Goal: Task Accomplishment & Management: Use online tool/utility

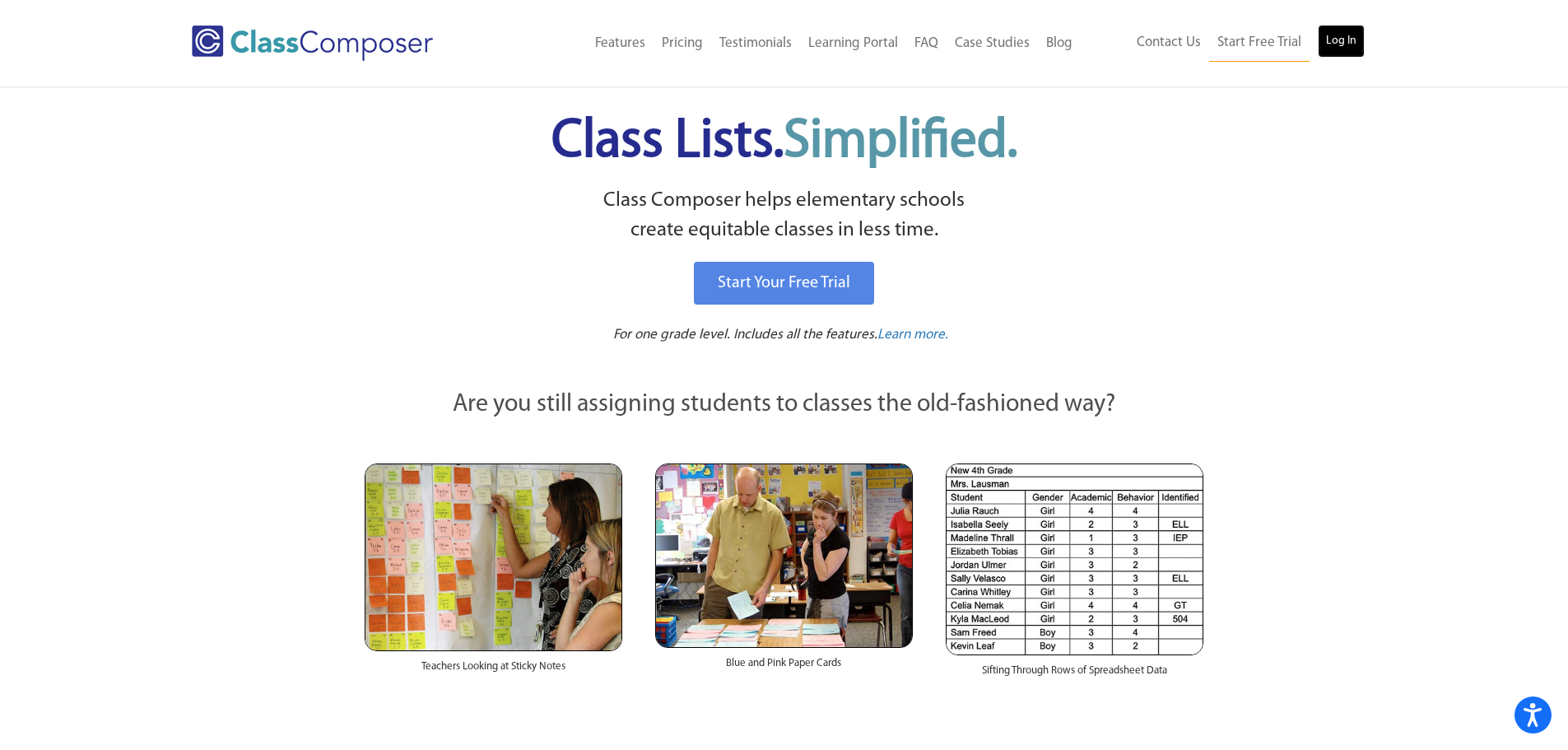
click at [1347, 38] on link "Log In" at bounding box center [1340, 41] width 47 height 33
drag, startPoint x: 510, startPoint y: 266, endPoint x: 618, endPoint y: 261, distance: 108.1
click at [513, 265] on div "Start Your Free Trial" at bounding box center [784, 283] width 811 height 51
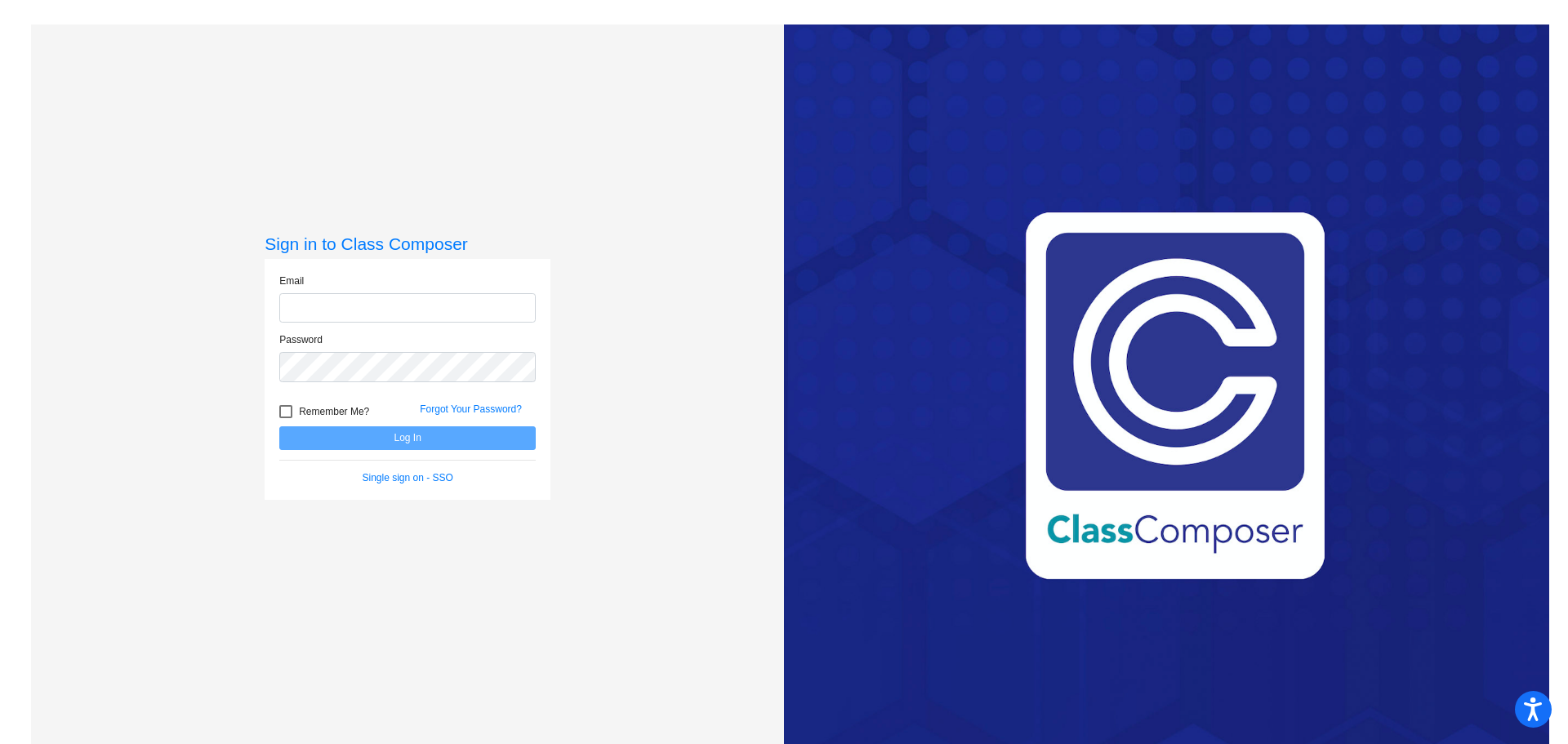
type input "[EMAIL_ADDRESS][DOMAIN_NAME]"
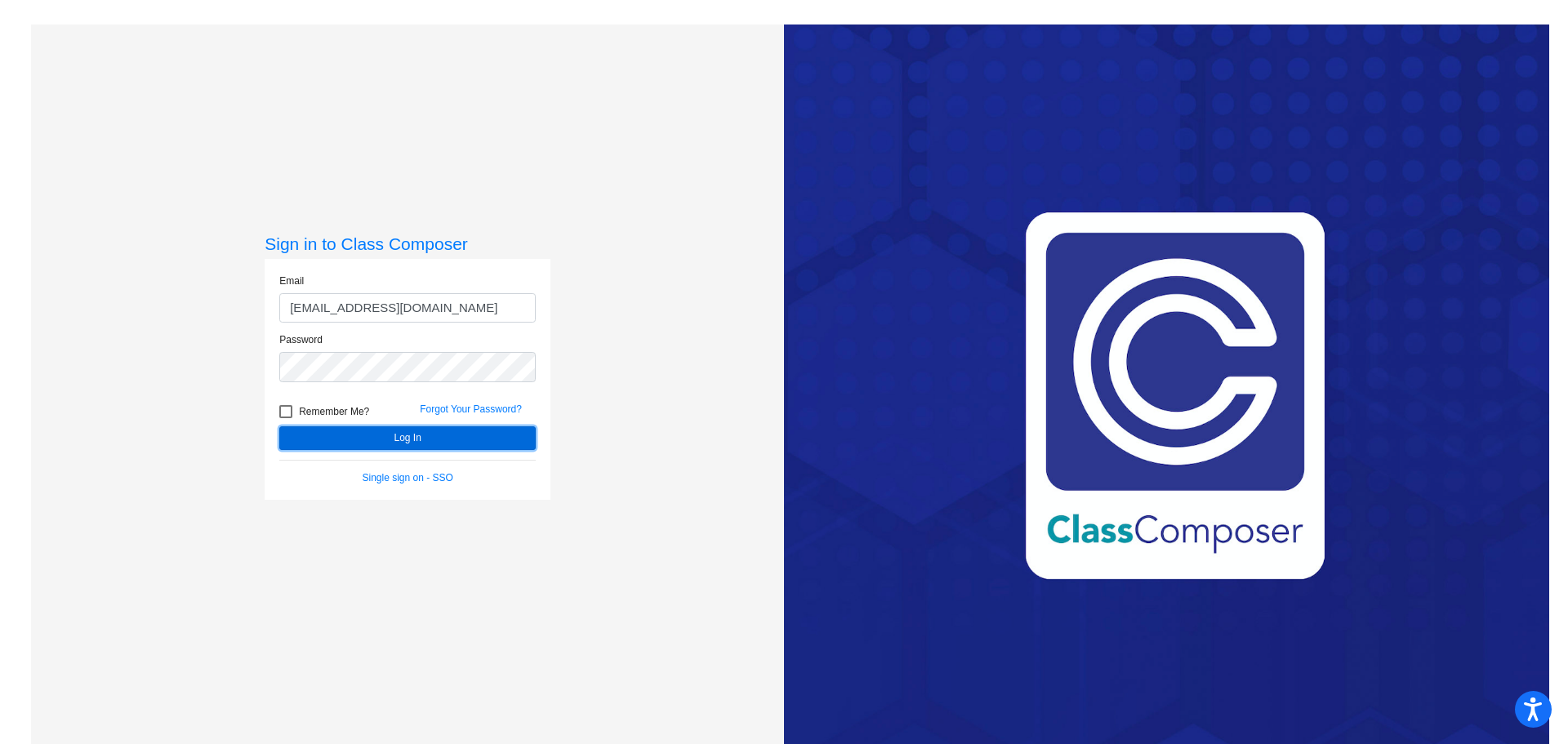
click at [402, 435] on button "Log In" at bounding box center [407, 438] width 257 height 24
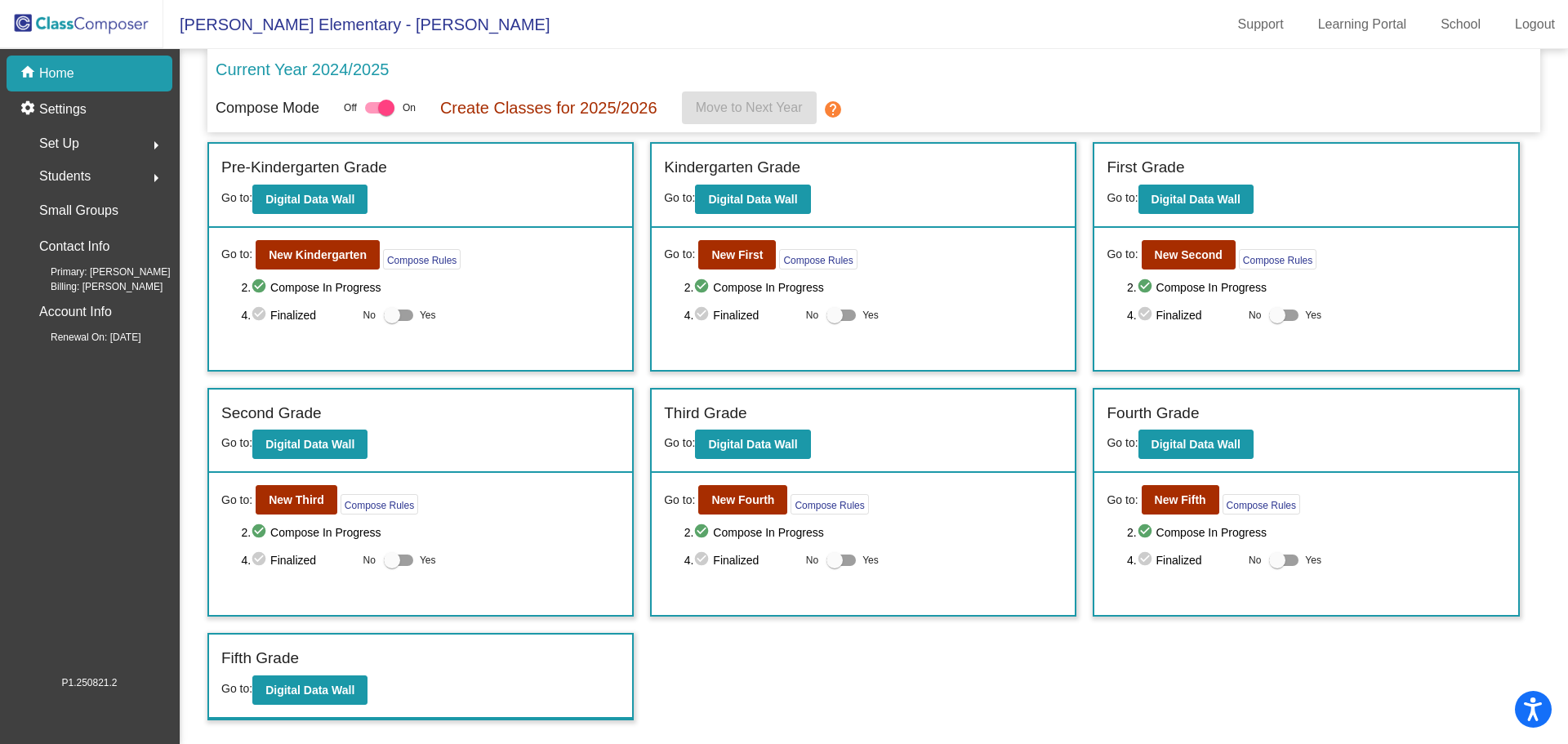
click at [374, 109] on div at bounding box center [380, 108] width 30 height 12
click at [373, 114] on input "checkbox" at bounding box center [372, 114] width 1 height 1
checkbox input "false"
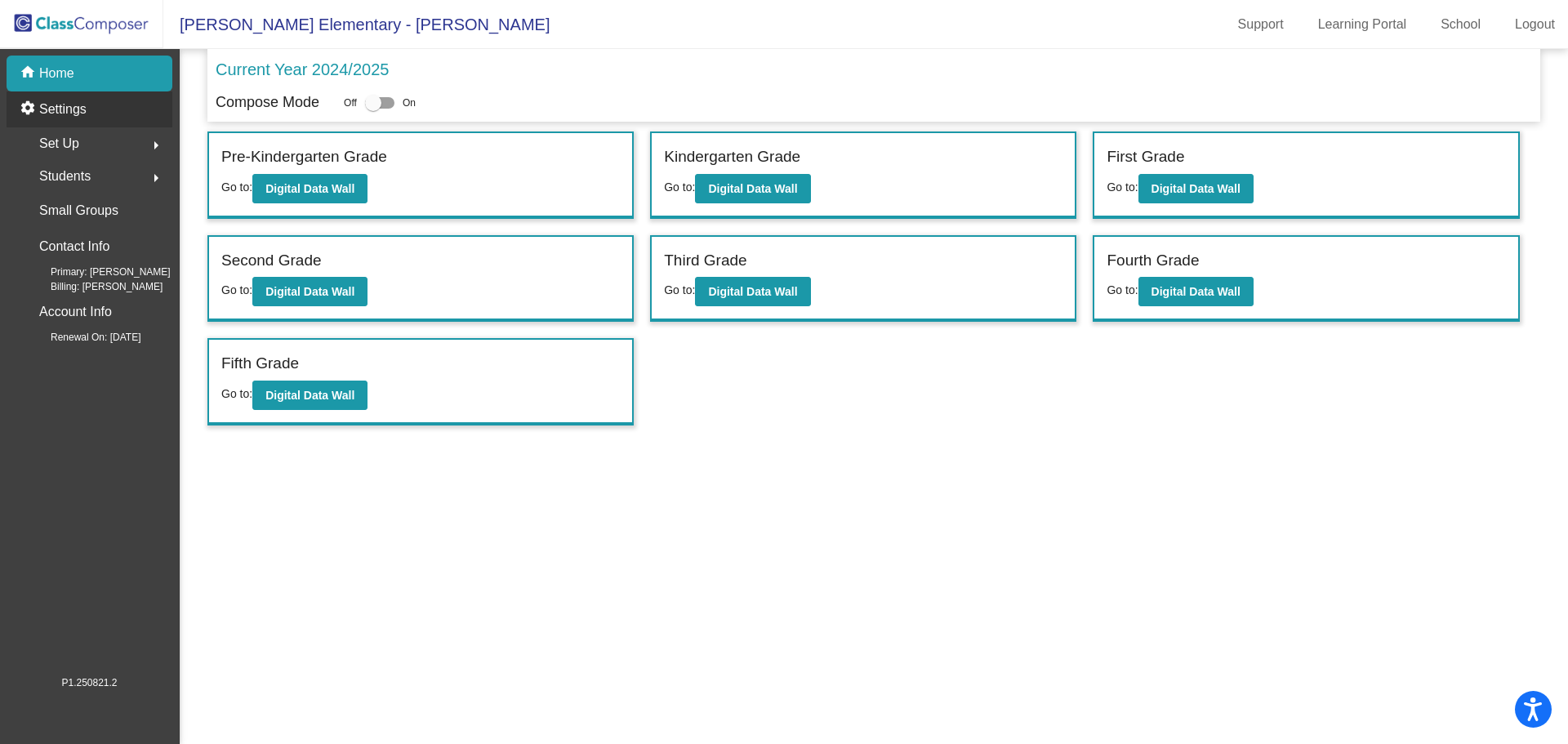
click at [74, 109] on p "Settings" at bounding box center [63, 110] width 48 height 20
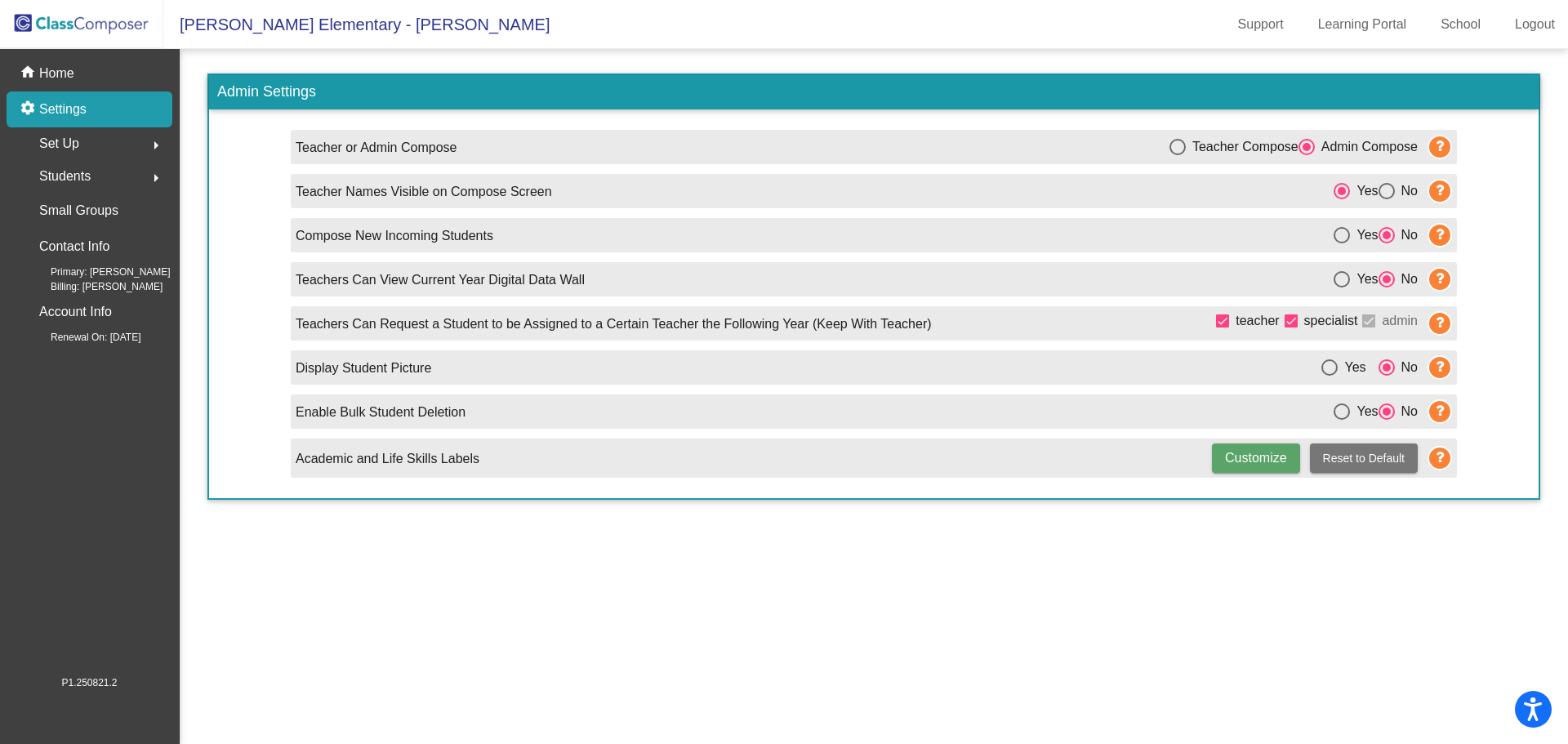
click at [78, 178] on span "Students" at bounding box center [65, 176] width 52 height 23
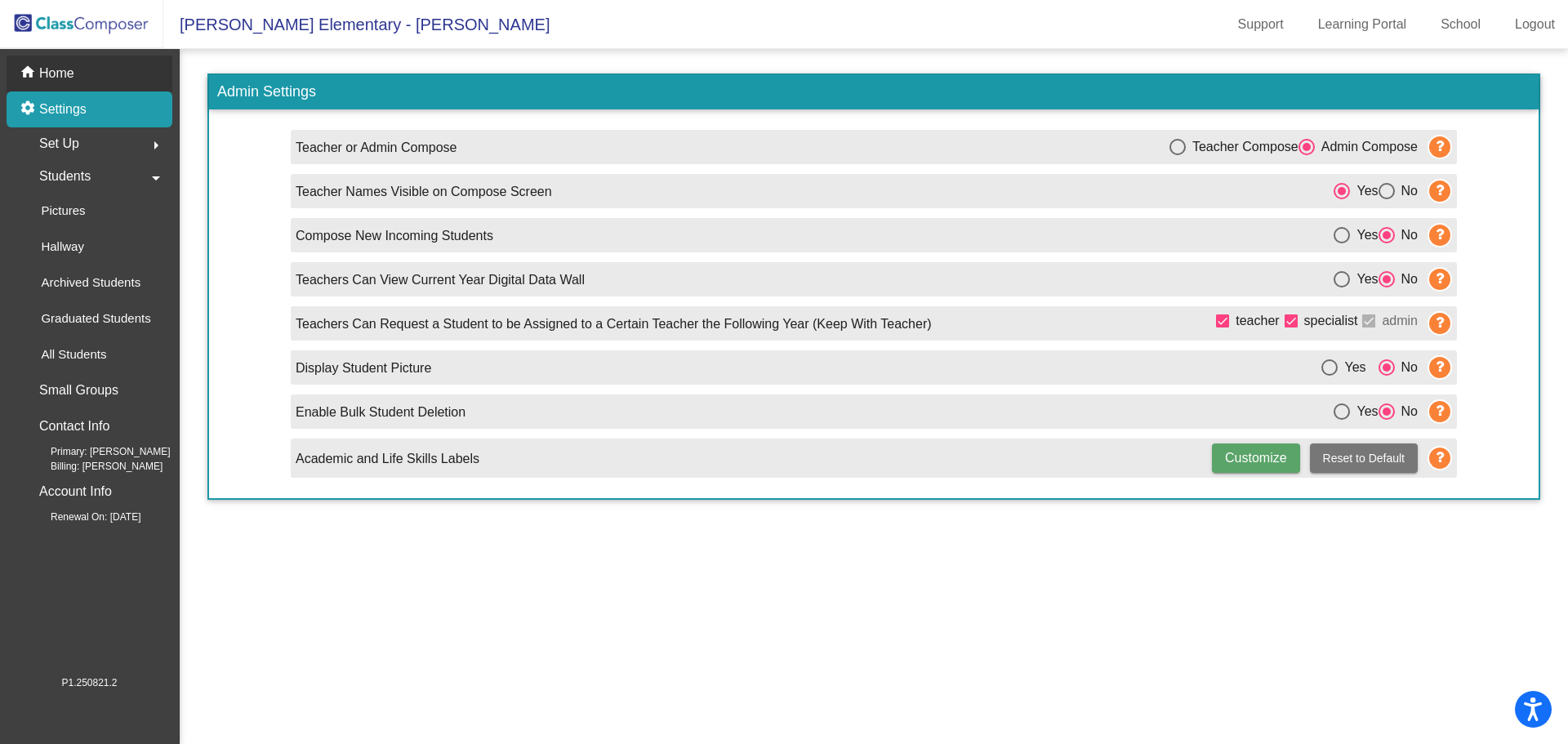
click at [62, 76] on p "Home" at bounding box center [56, 73] width 35 height 20
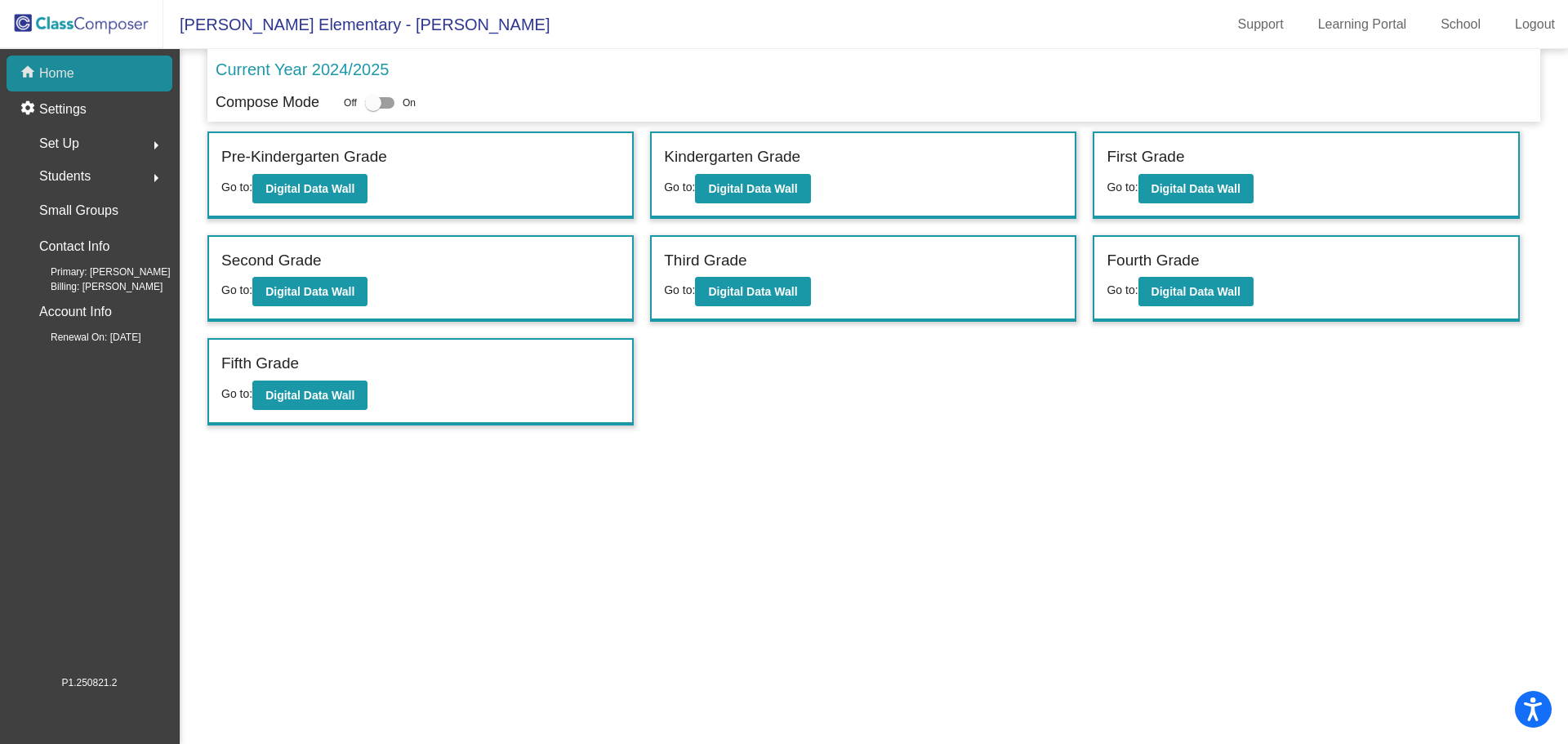
click at [58, 78] on p "Home" at bounding box center [56, 73] width 35 height 20
click at [69, 147] on span "Set Up" at bounding box center [59, 144] width 40 height 23
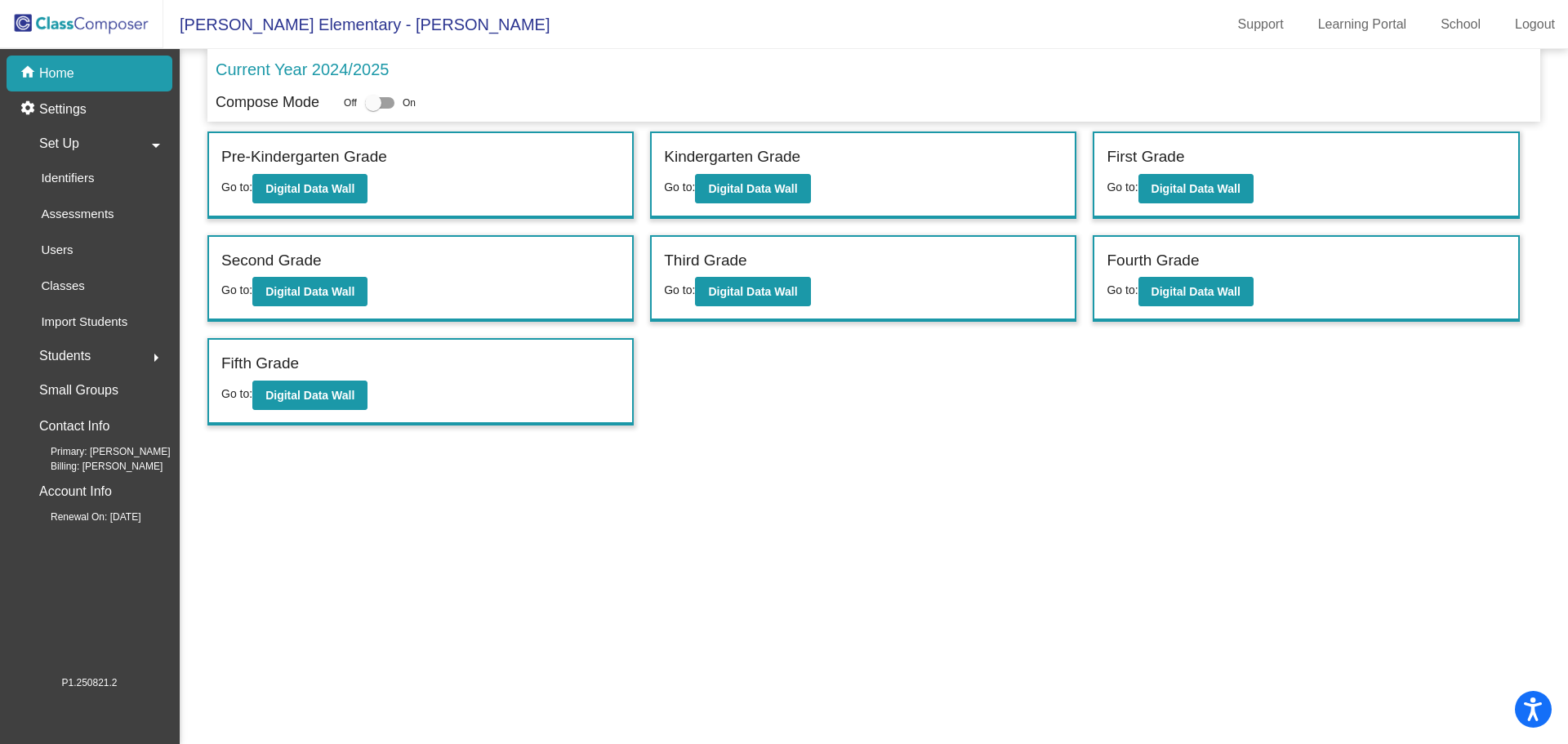
drag, startPoint x: 146, startPoint y: 593, endPoint x: 114, endPoint y: 547, distance: 56.0
click at [145, 591] on mat-nav-list "home Home settings Settings Set Up arrow_drop_down Identifiers Assessments User…" at bounding box center [89, 362] width 179 height 626
click at [62, 72] on p "Home" at bounding box center [56, 73] width 35 height 20
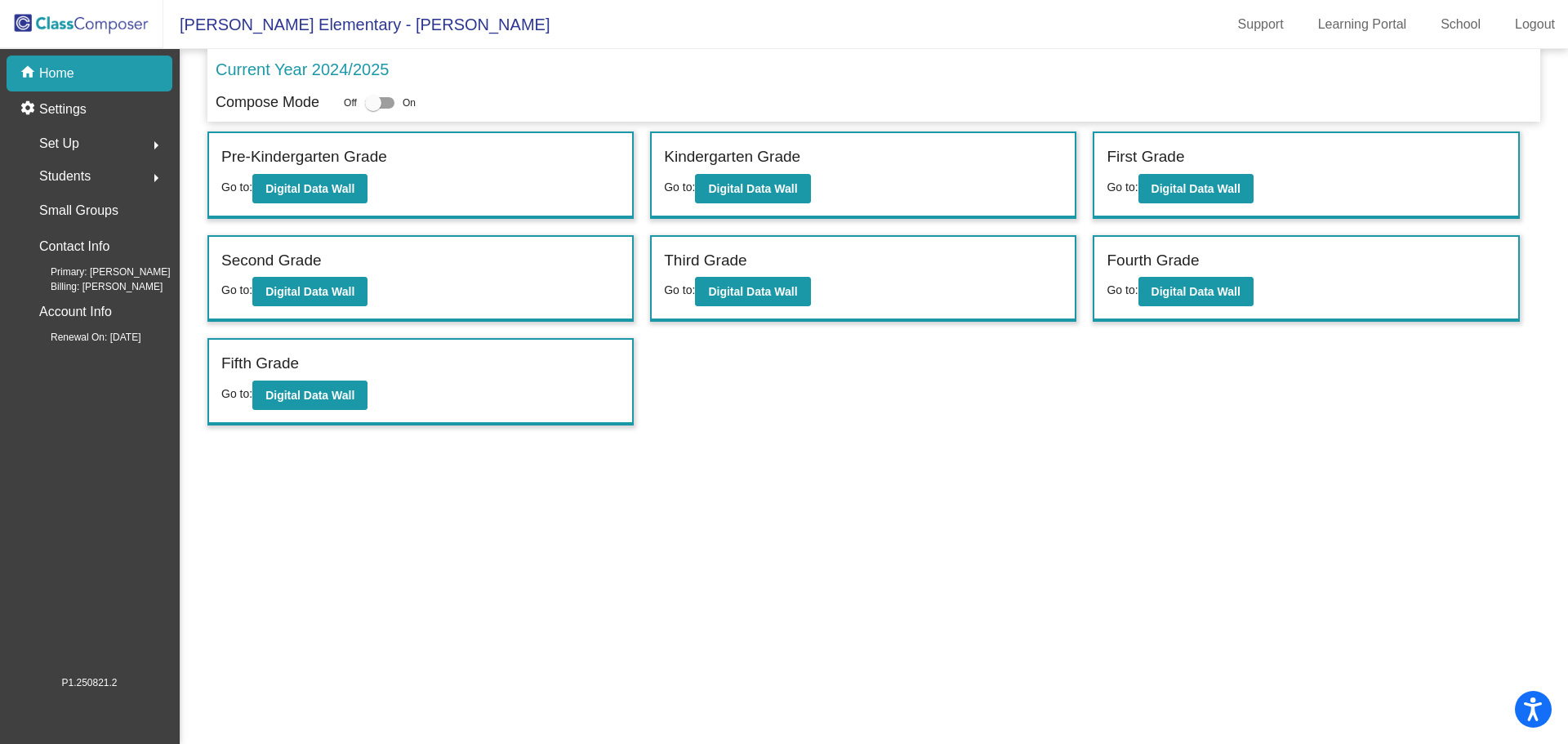
click at [597, 89] on div "Current Year 2024/2025" at bounding box center [874, 74] width 1316 height 35
click at [80, 146] on div "Set Up arrow_right" at bounding box center [93, 144] width 156 height 33
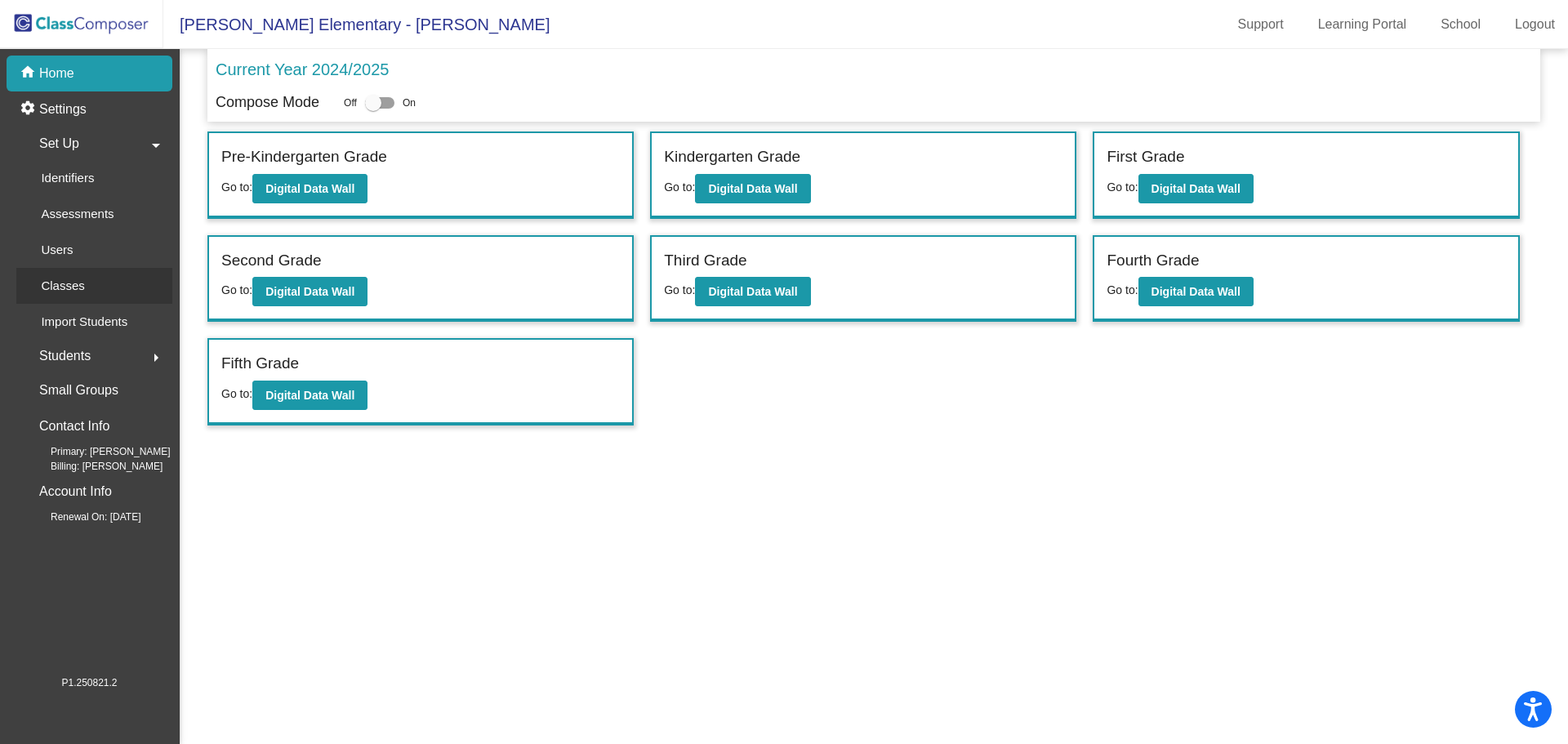
click at [62, 282] on p "Classes" at bounding box center [62, 286] width 44 height 20
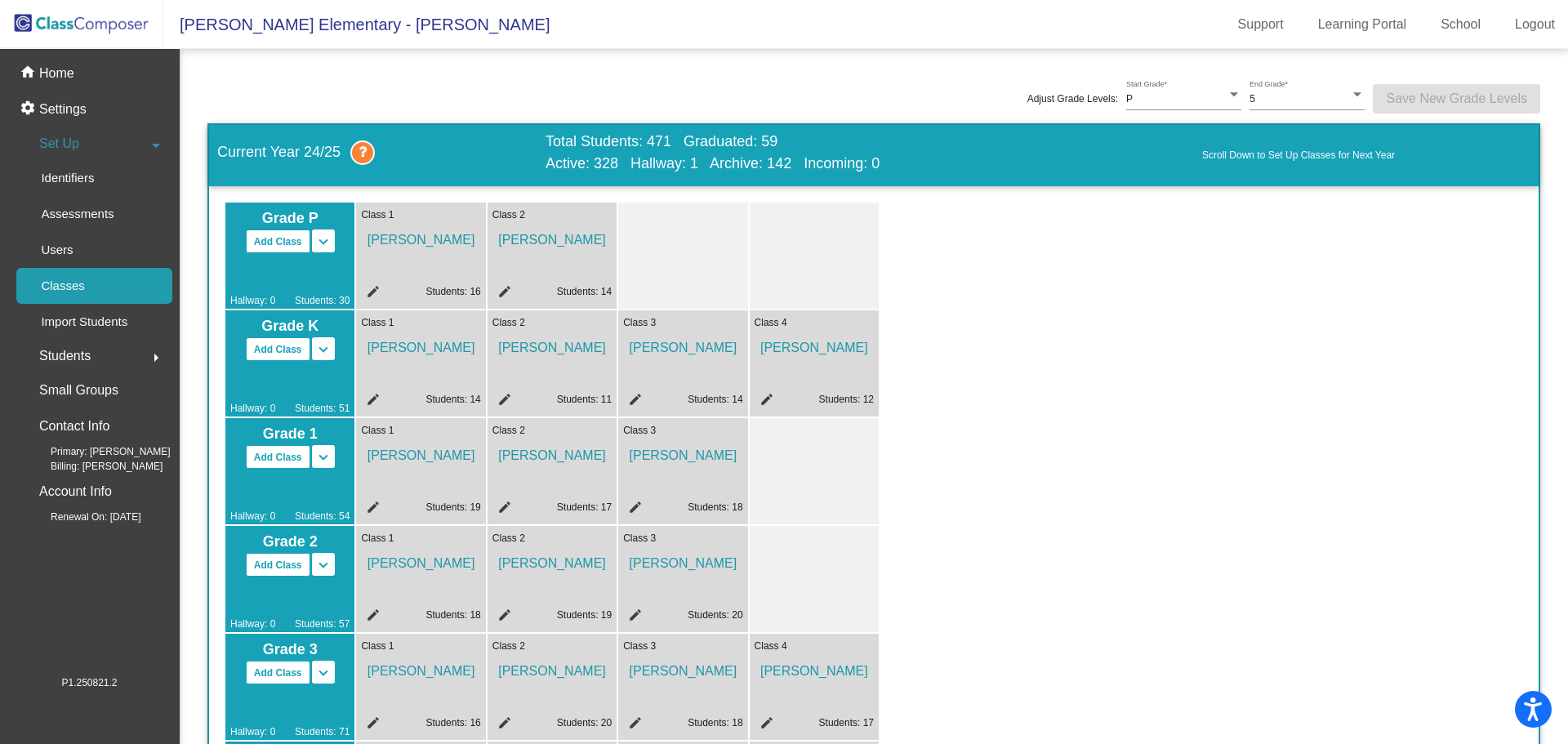
click at [72, 354] on span "Students" at bounding box center [65, 356] width 52 height 23
click at [72, 380] on p "Small Groups" at bounding box center [79, 390] width 79 height 23
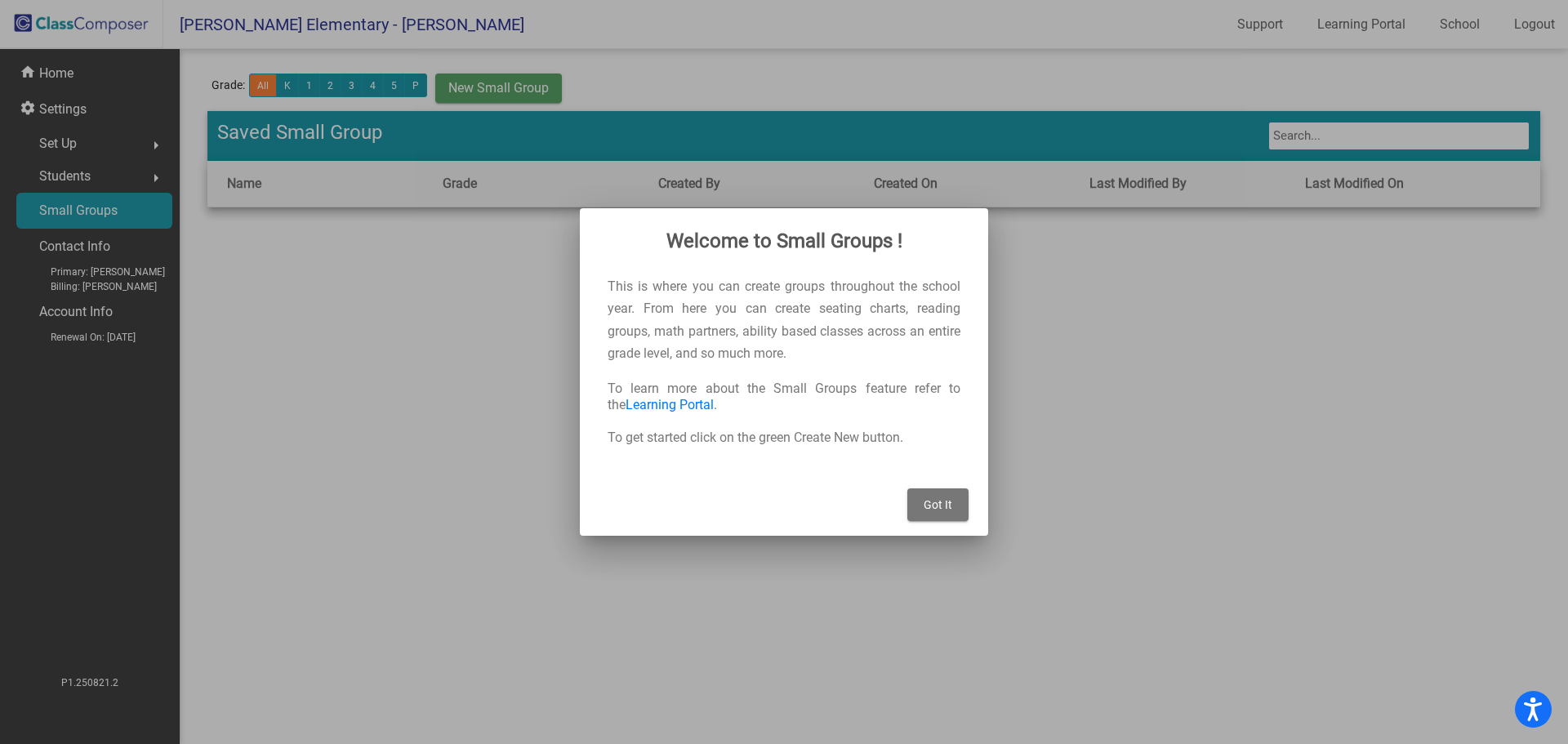
click at [945, 493] on button "Got It" at bounding box center [938, 504] width 61 height 33
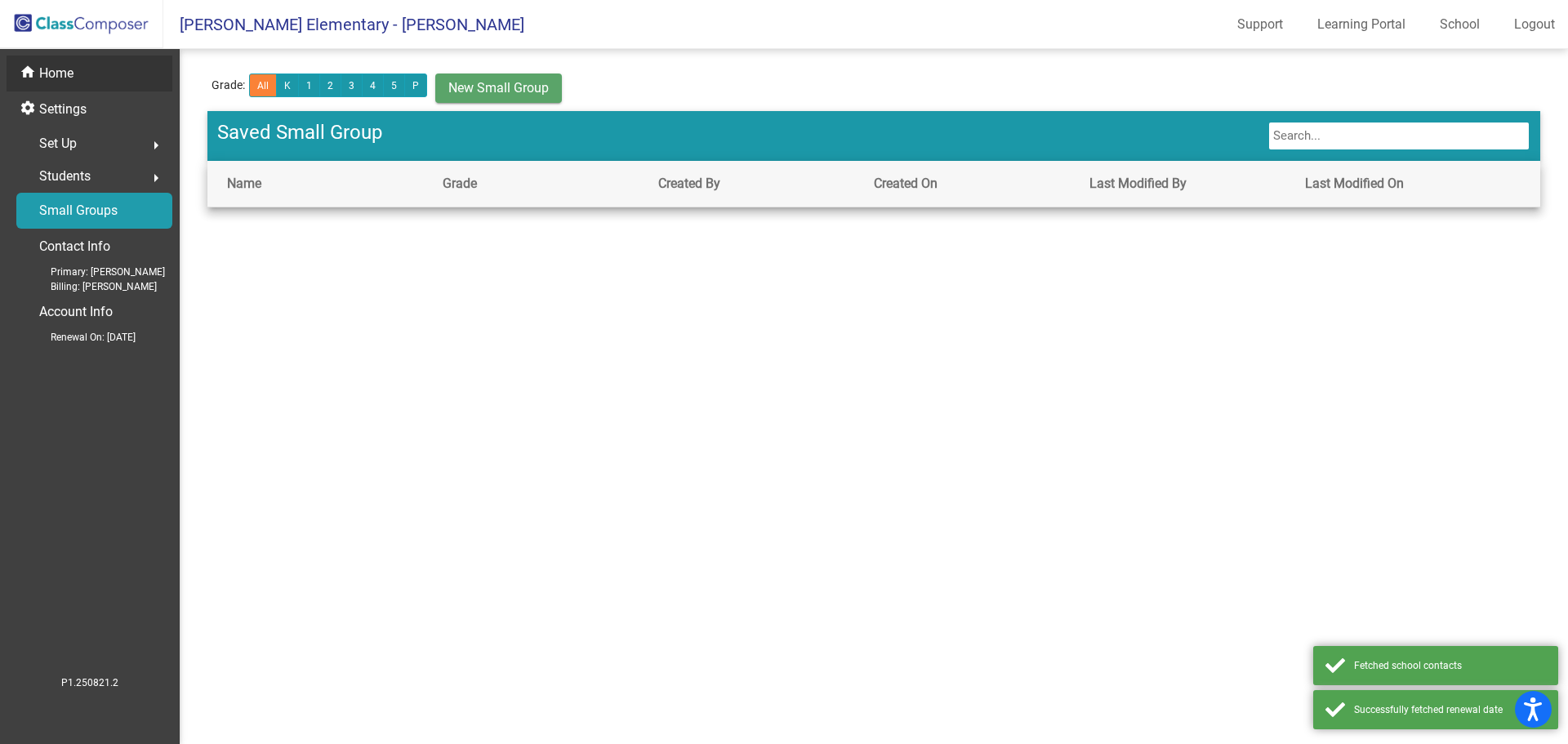
click at [63, 67] on p "Home" at bounding box center [56, 73] width 35 height 20
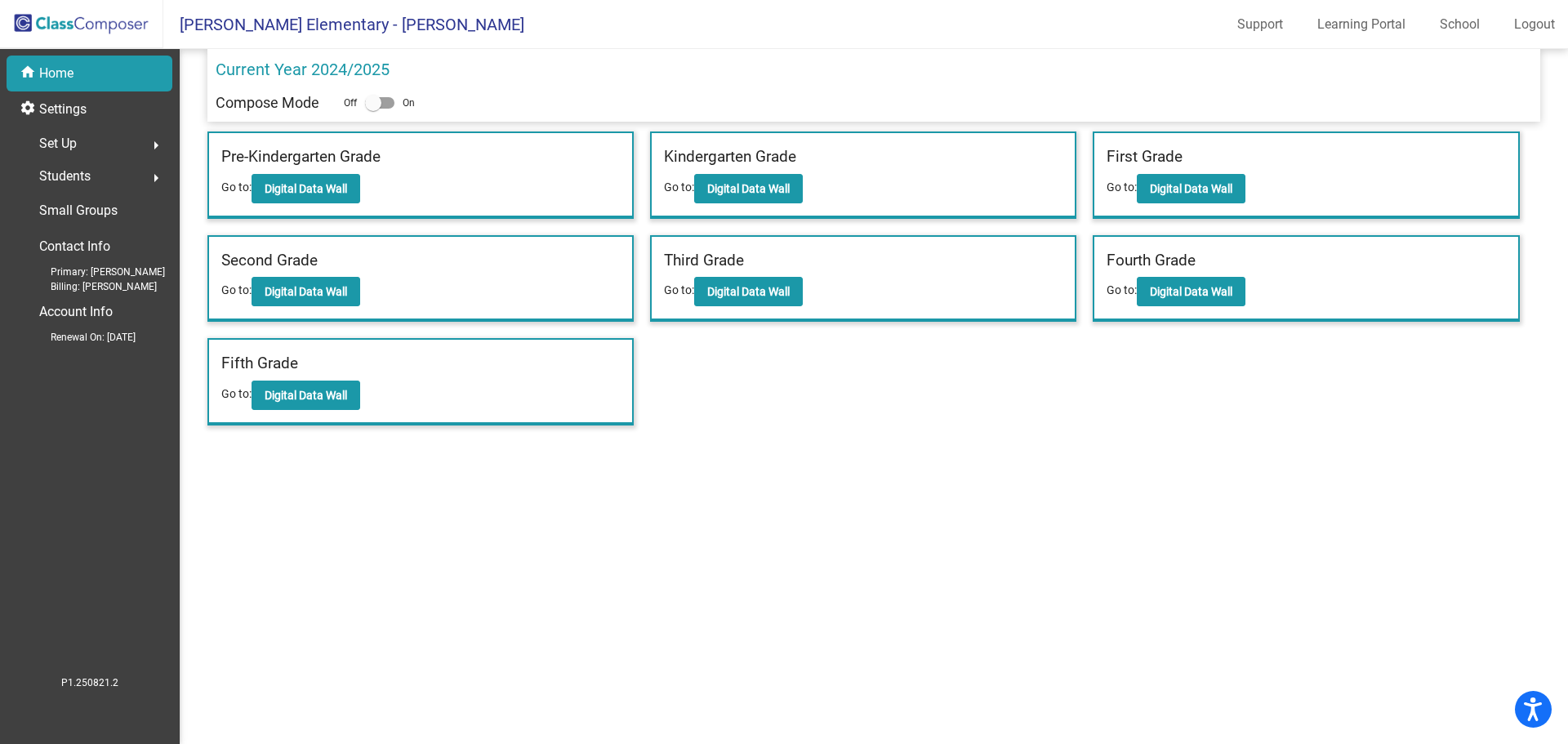
click at [81, 421] on mat-nav-list "home Home settings Settings Set Up arrow_right Students arrow_right Small Group…" at bounding box center [89, 362] width 179 height 626
click at [68, 147] on span "Set Up" at bounding box center [58, 144] width 38 height 23
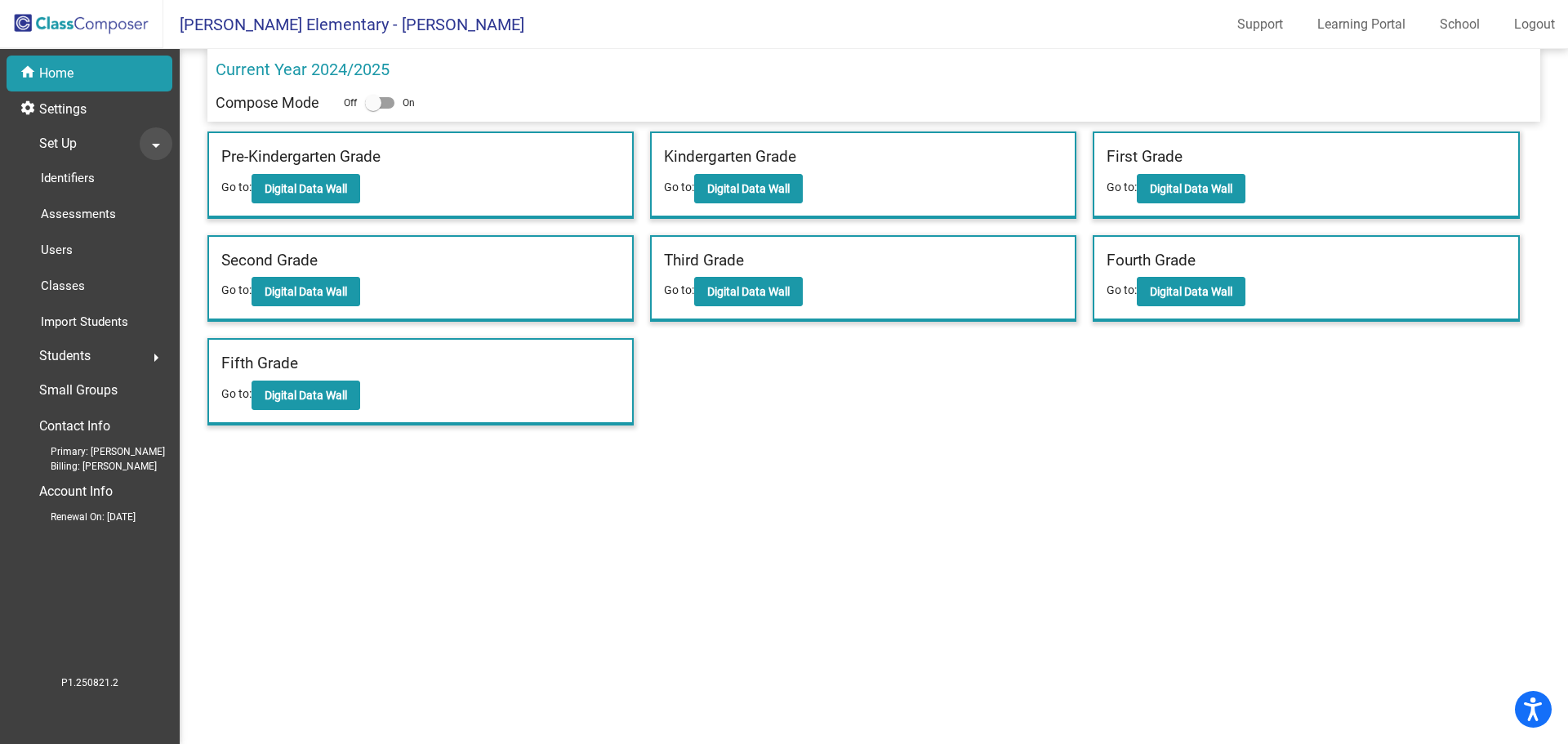
click at [152, 143] on mat-icon "arrow_drop_down" at bounding box center [157, 146] width 20 height 20
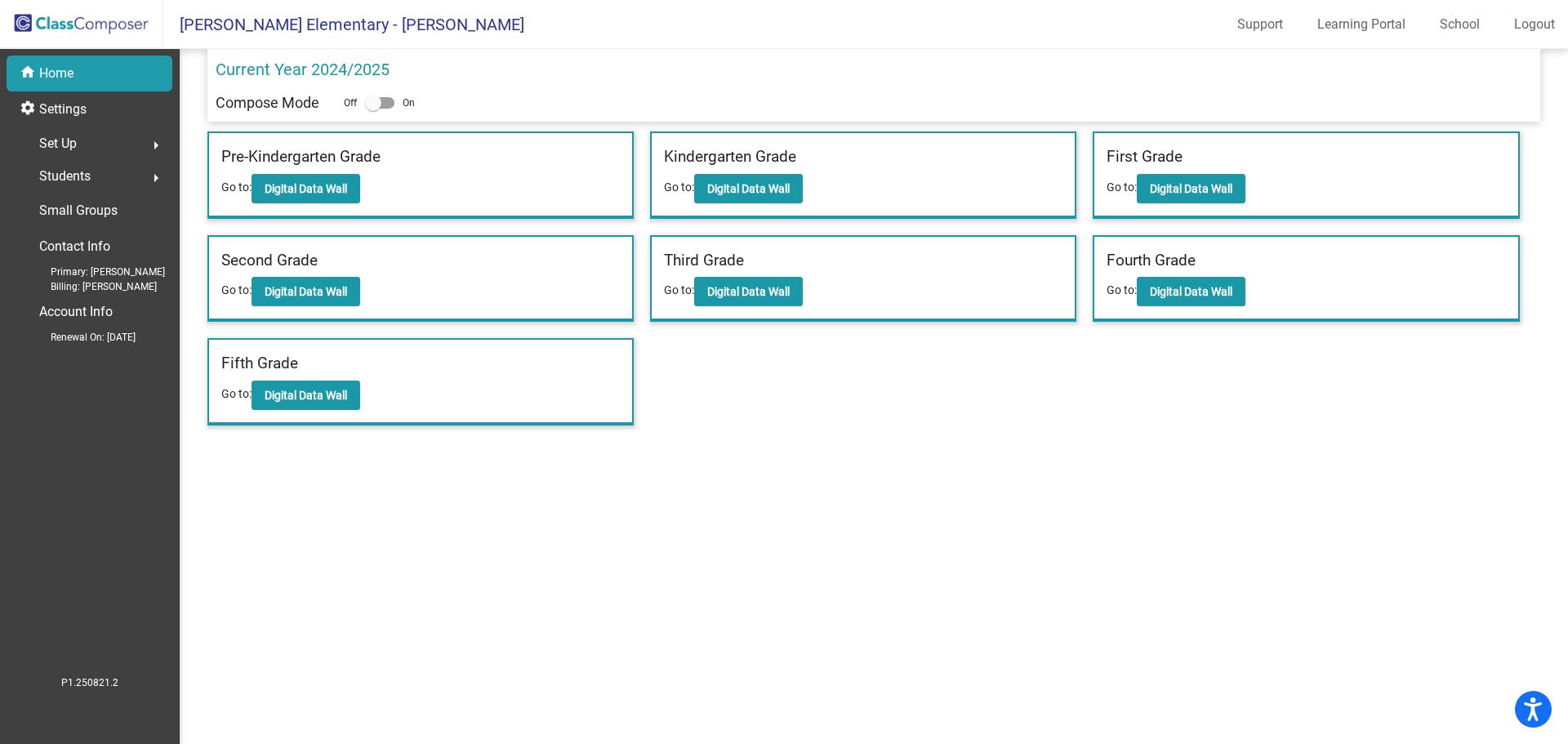
click at [77, 426] on mat-nav-list "home Home settings Settings Set Up arrow_right Students arrow_right Small Group…" at bounding box center [89, 362] width 179 height 626
click at [673, 66] on div "Current Year 2024/2025" at bounding box center [874, 74] width 1316 height 35
click at [84, 141] on div "Set Up arrow_right" at bounding box center [93, 144] width 156 height 33
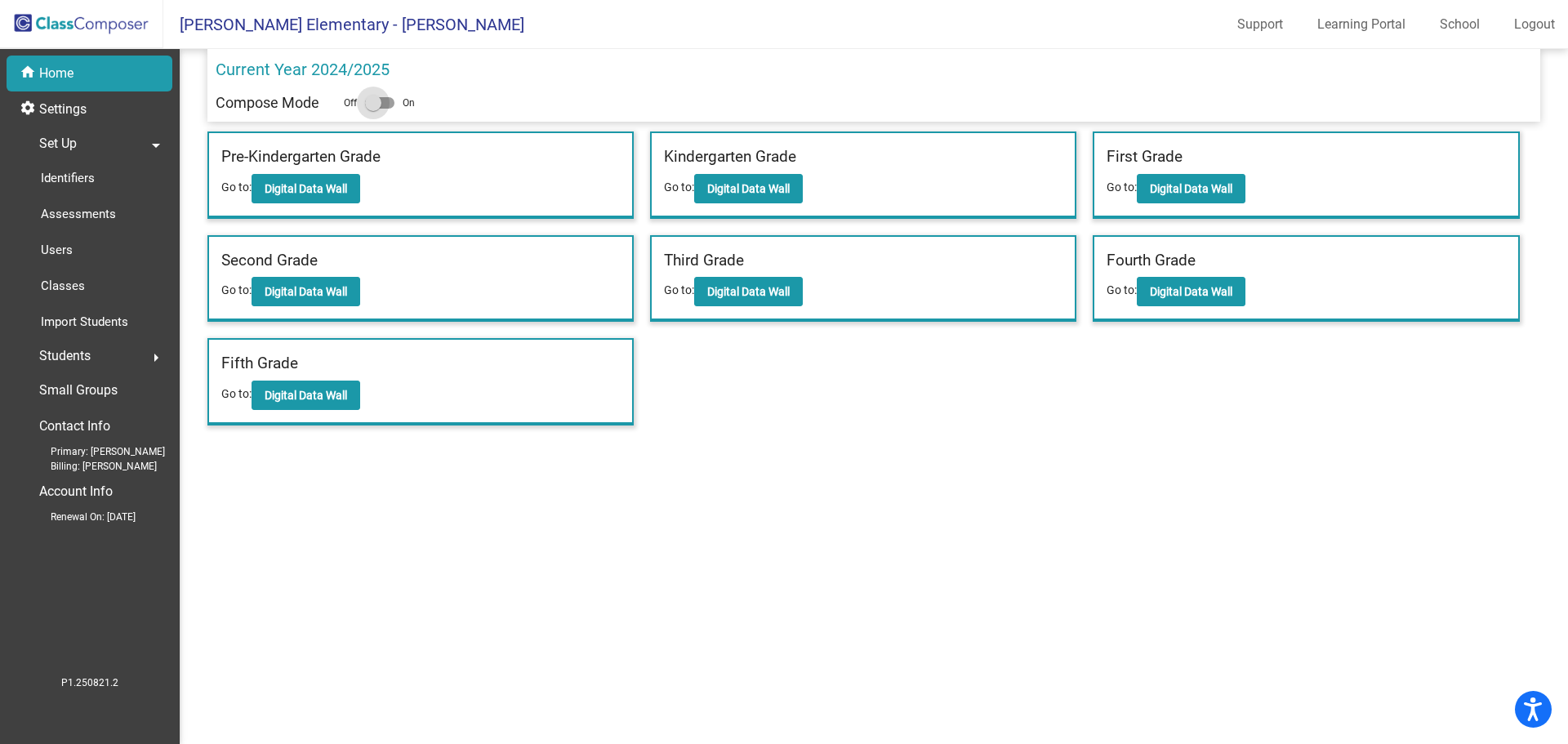
click at [388, 101] on div at bounding box center [380, 103] width 30 height 12
click at [373, 109] on input "checkbox" at bounding box center [372, 109] width 1 height 1
checkbox input "true"
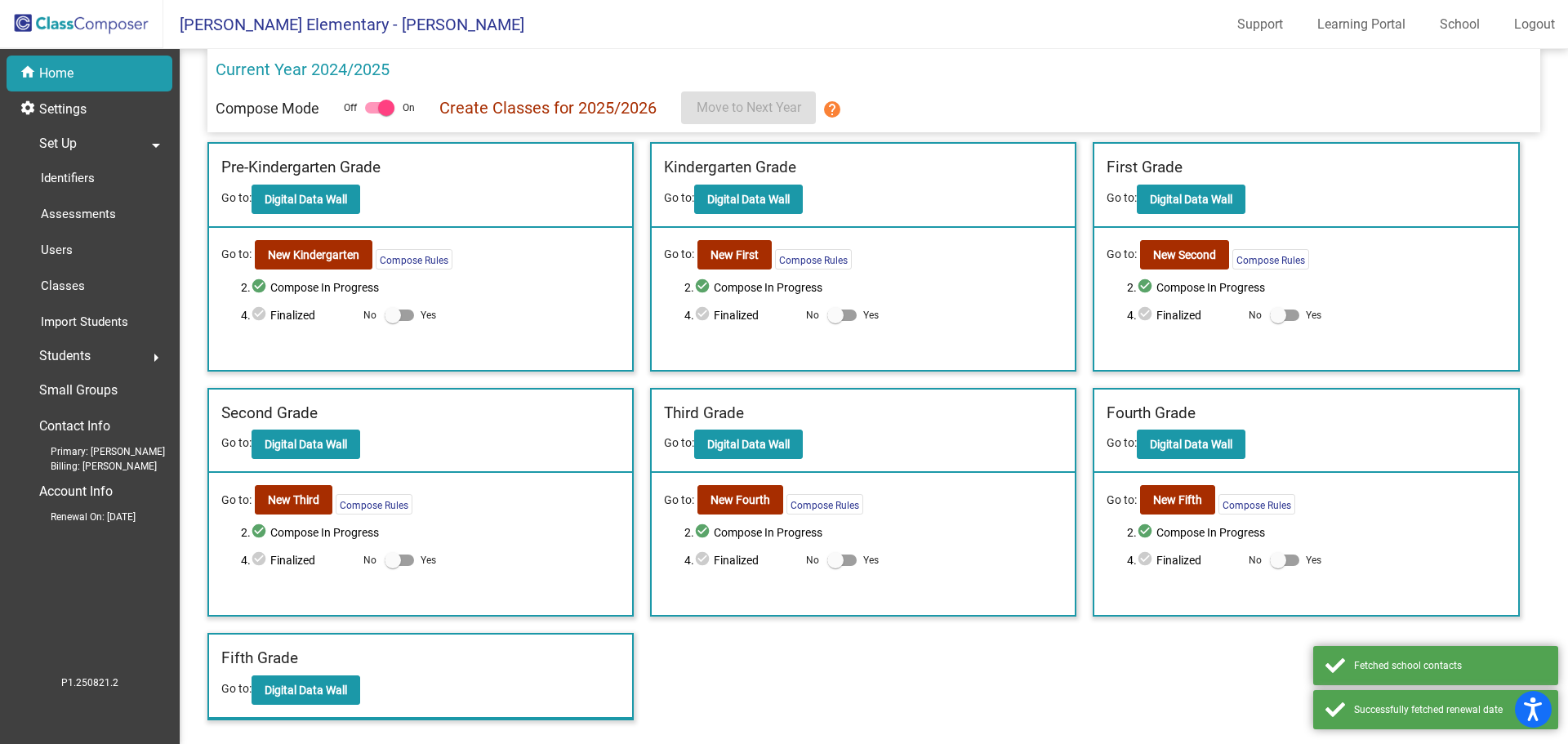
click at [828, 114] on mat-icon "help" at bounding box center [832, 110] width 20 height 20
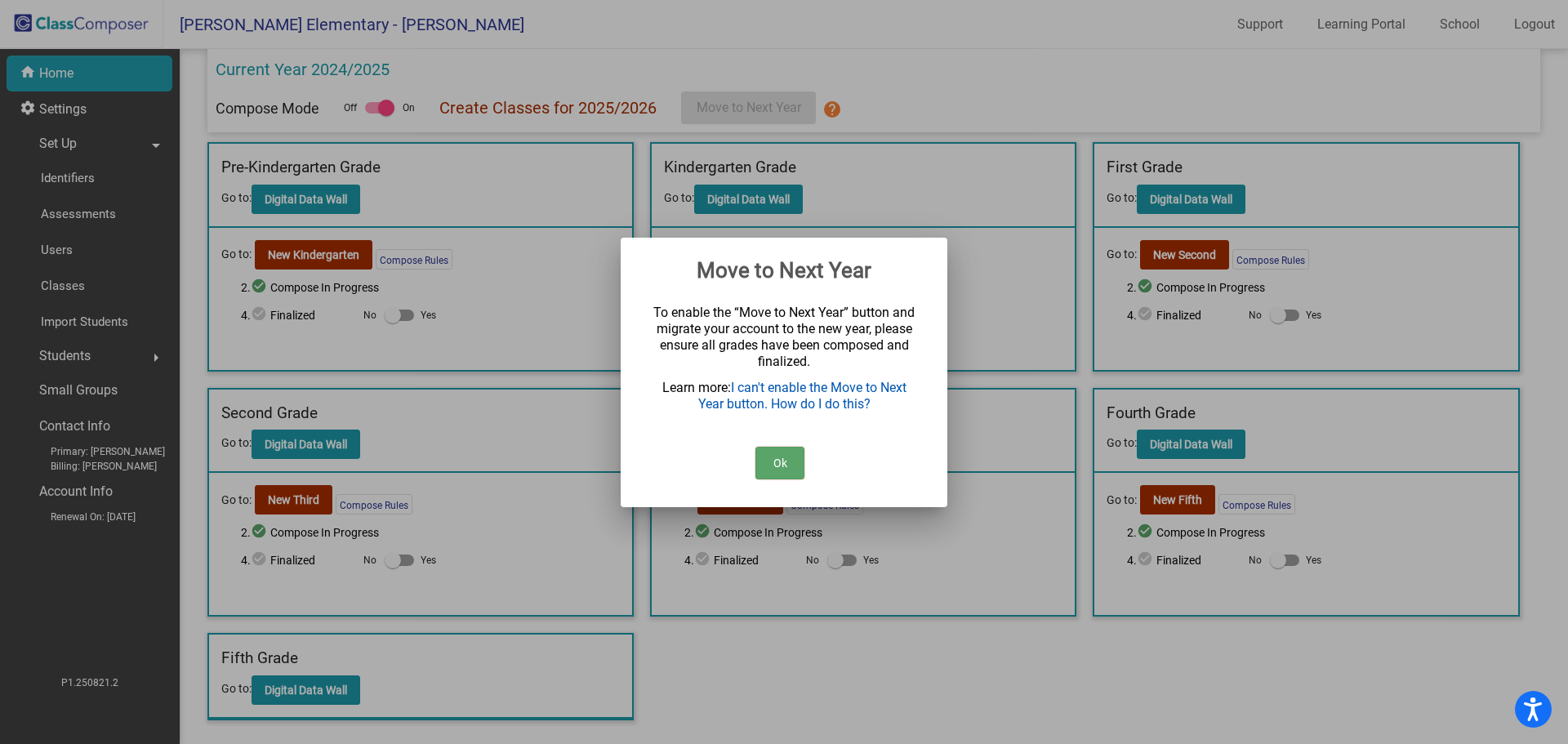
click at [799, 407] on link "I can't enable the Move to Next Year button. How do I do this?" at bounding box center [802, 395] width 208 height 32
click at [782, 457] on button "Ok" at bounding box center [780, 463] width 49 height 33
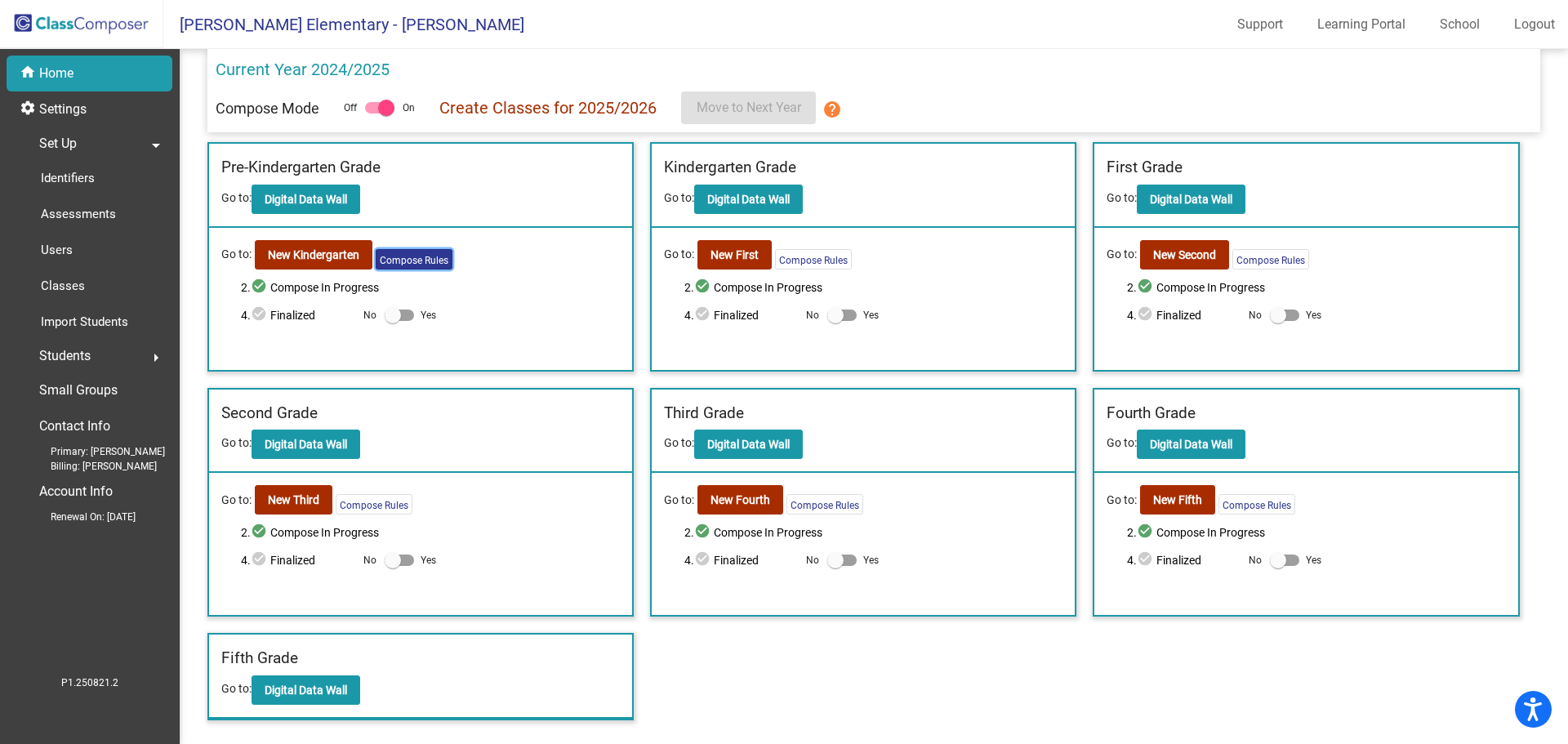
click at [430, 266] on button "Compose Rules" at bounding box center [413, 259] width 76 height 21
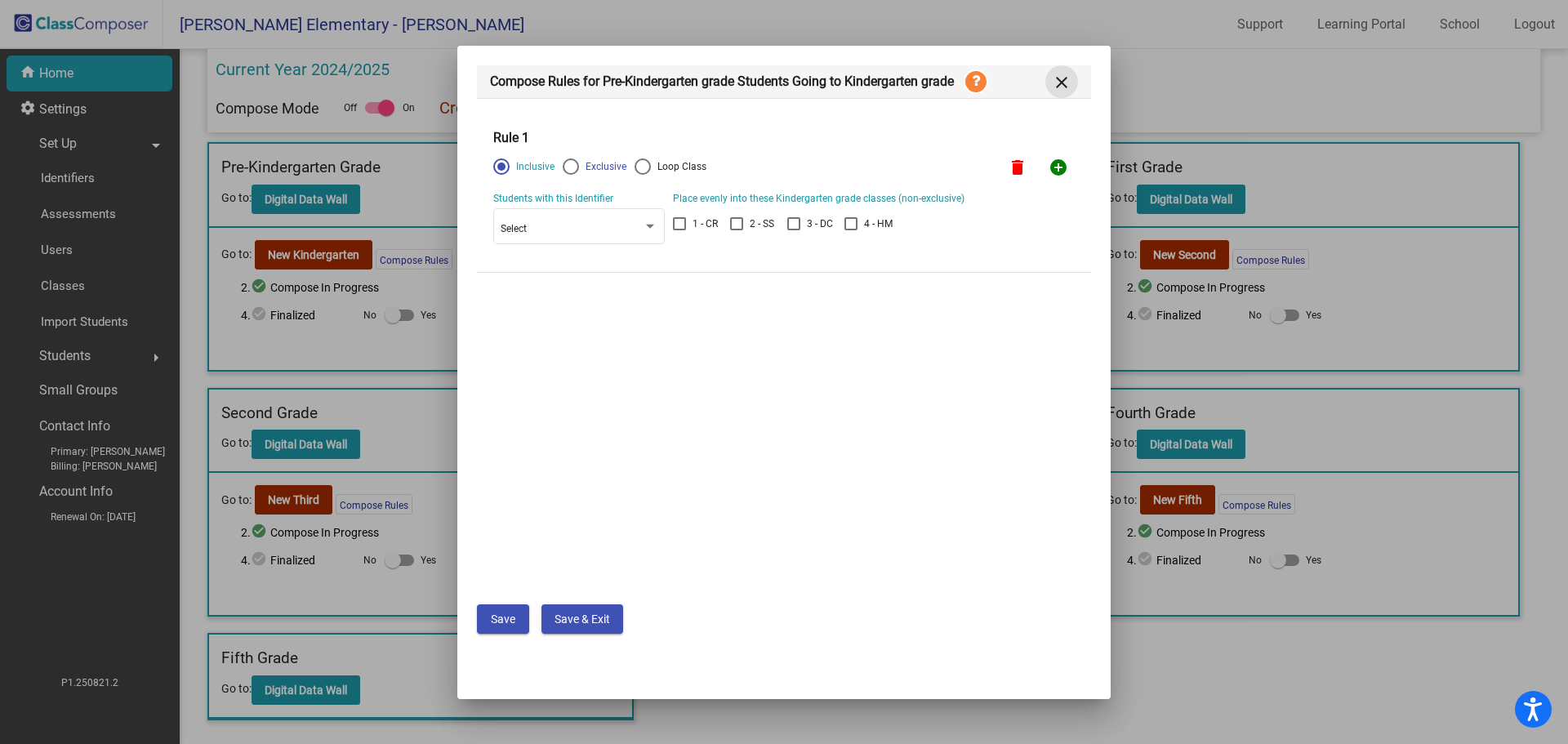
click at [1060, 80] on mat-icon "close" at bounding box center [1062, 82] width 20 height 20
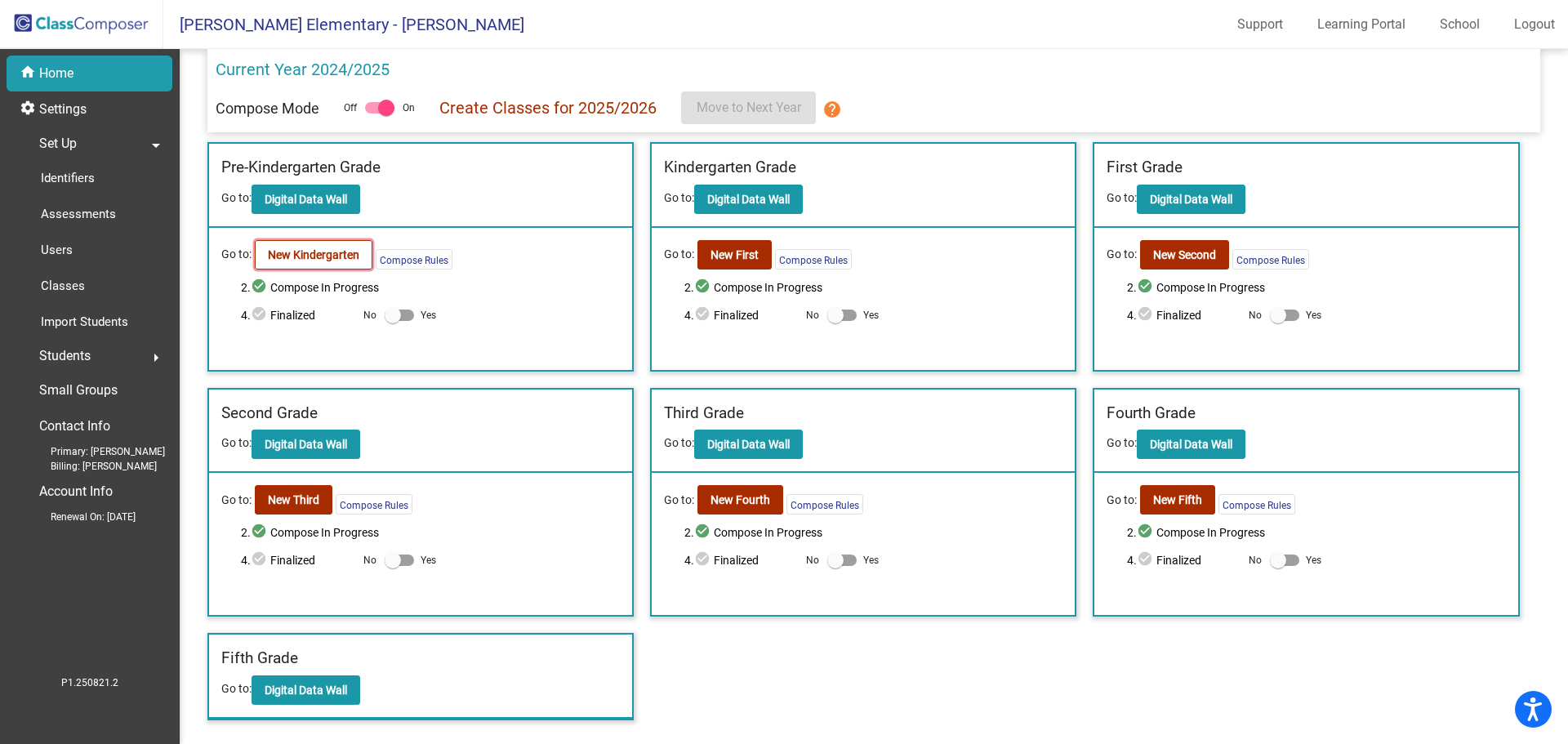
click at [300, 259] on b "New Kindergarten" at bounding box center [313, 255] width 91 height 13
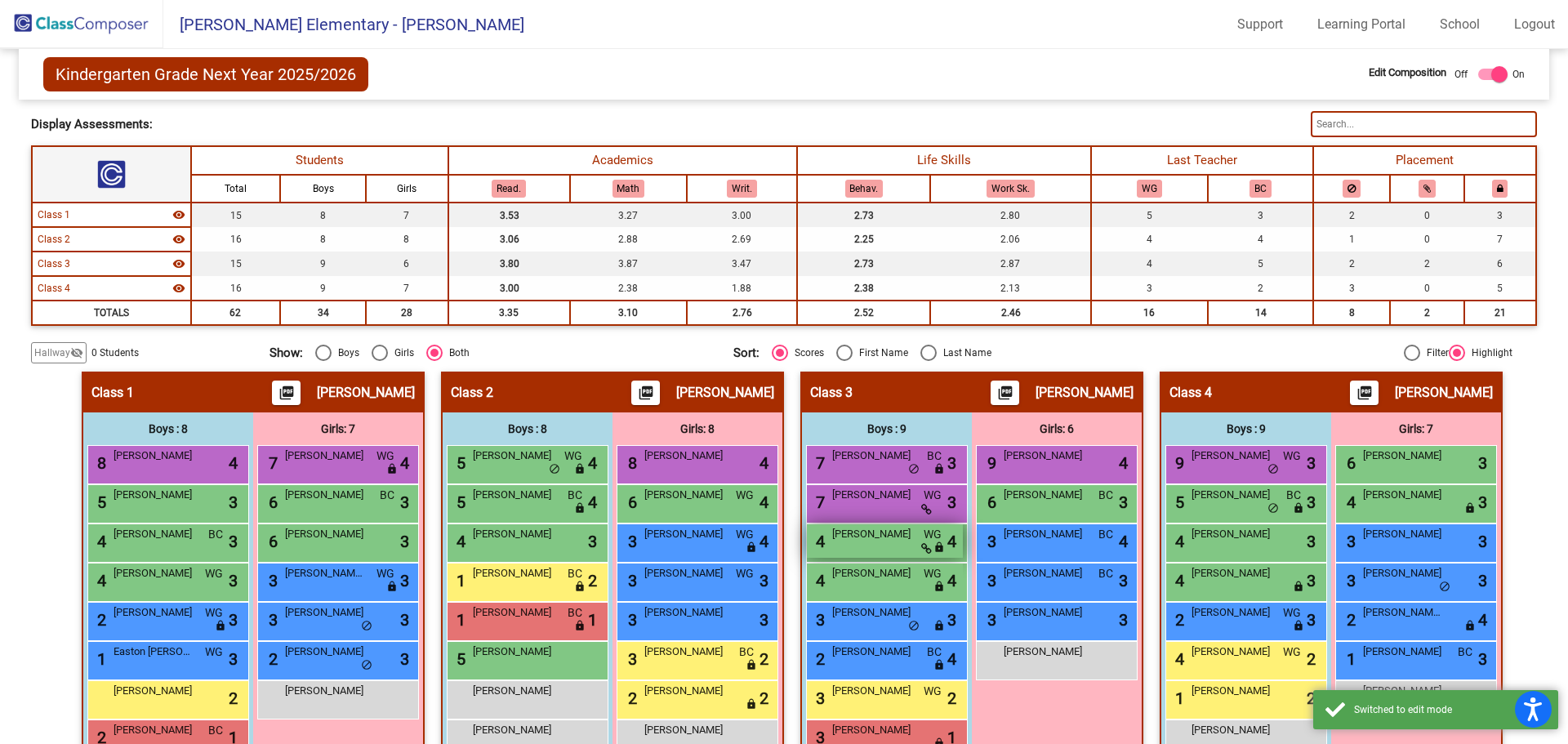
scroll to position [165, 0]
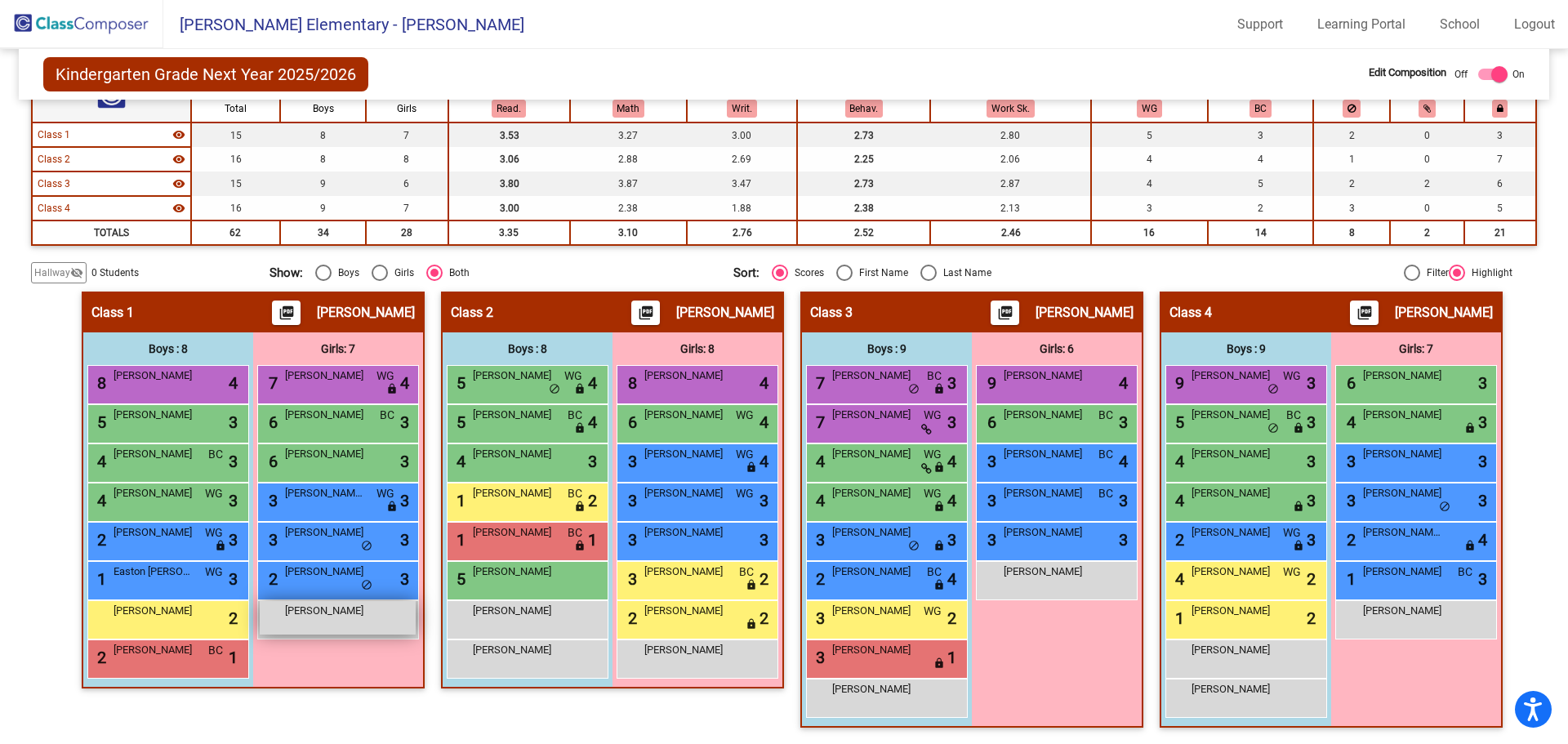
click at [328, 614] on span "[PERSON_NAME]" at bounding box center [326, 610] width 81 height 16
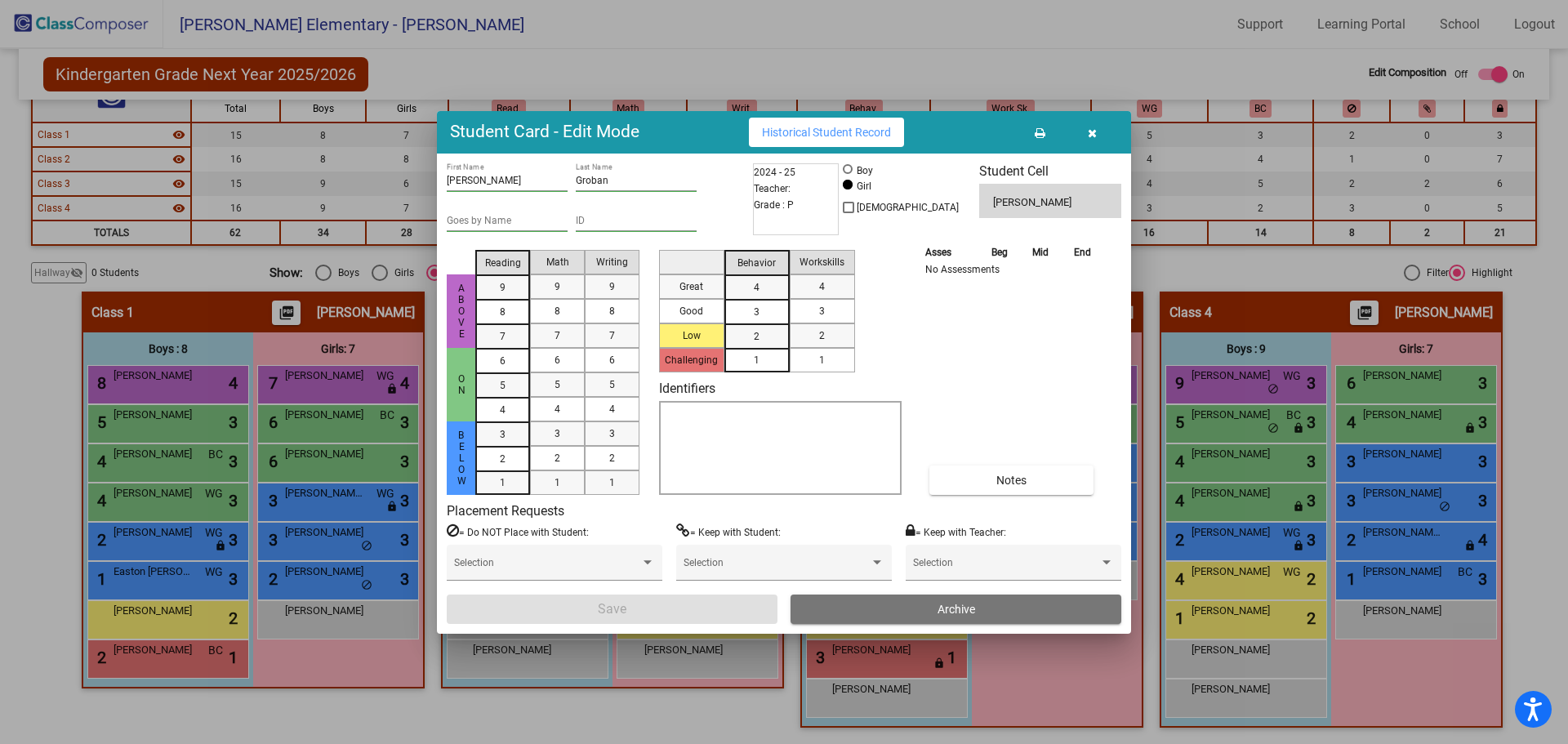
click at [1090, 128] on icon "button" at bounding box center [1092, 134] width 9 height 12
